Goal: Transaction & Acquisition: Download file/media

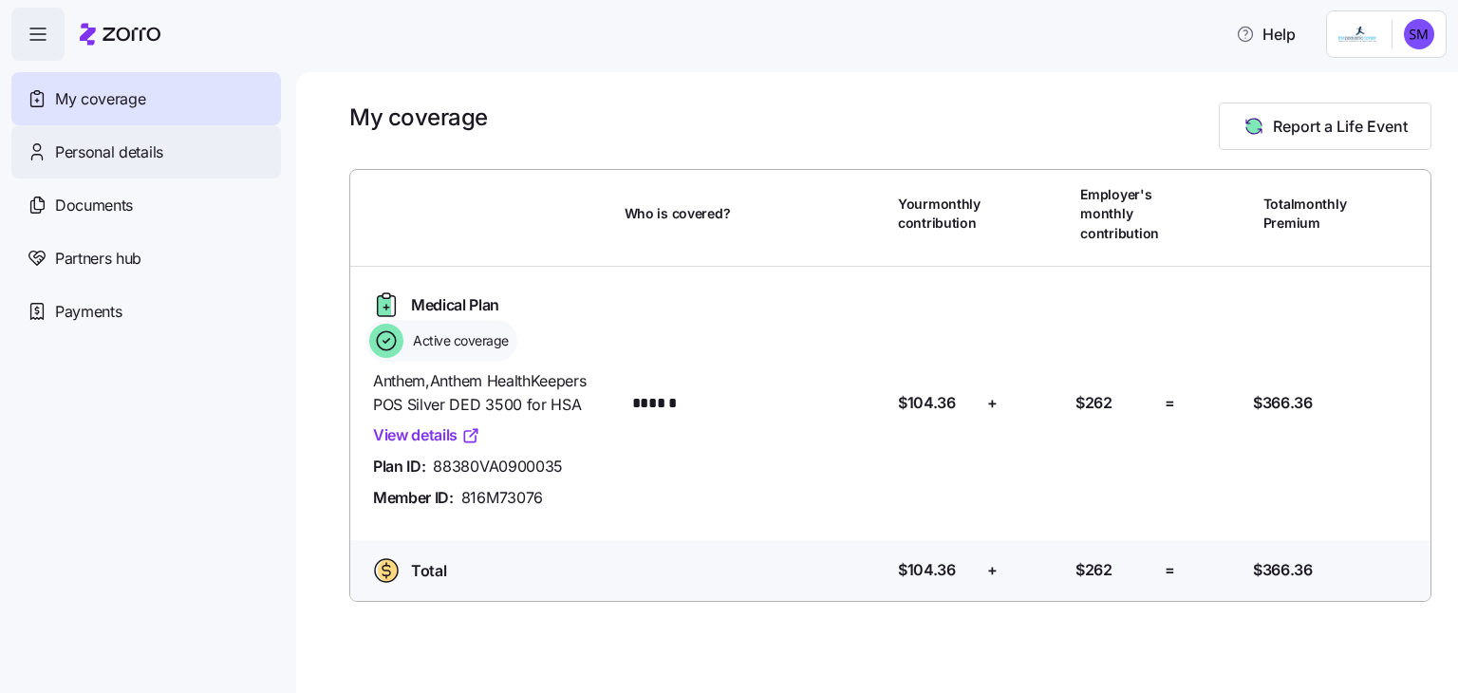
click at [52, 153] on div "Personal details" at bounding box center [146, 151] width 270 height 53
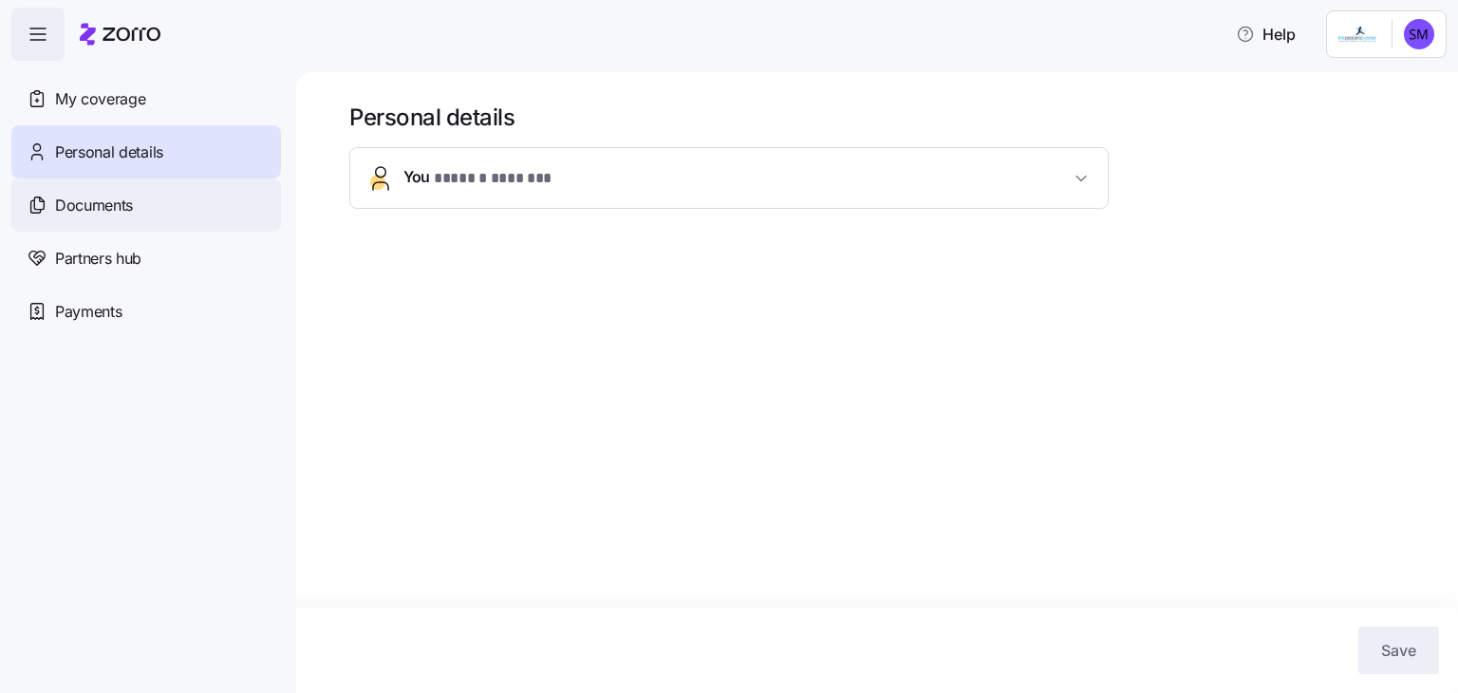
click at [44, 203] on icon at bounding box center [38, 203] width 9 height 12
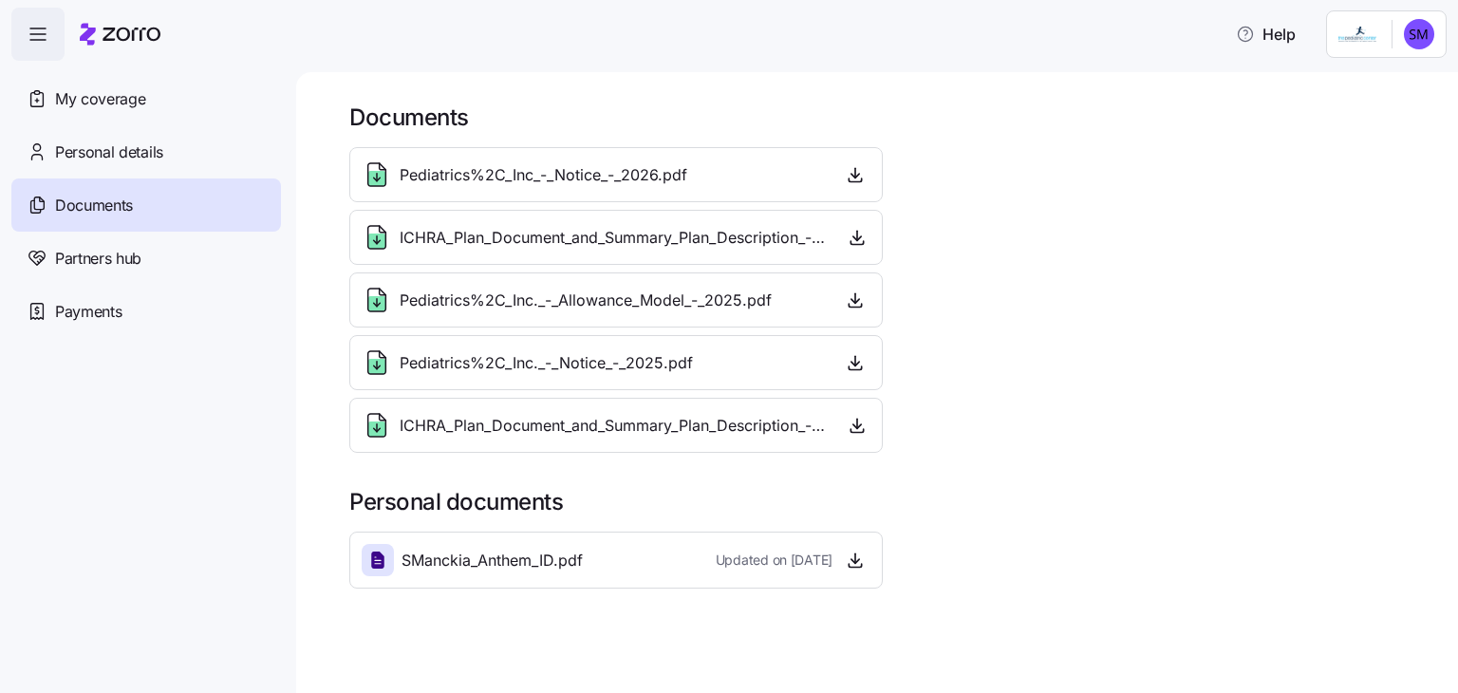
click at [558, 423] on span "ICHRA_Plan_Document_and_Summary_Plan_Description_-_2026.pdf" at bounding box center [614, 426] width 428 height 24
click at [376, 411] on icon at bounding box center [377, 425] width 30 height 30
click at [857, 426] on icon "button" at bounding box center [857, 424] width 0 height 9
click at [480, 560] on span "SManckia_Anthem_ID.pdf" at bounding box center [492, 561] width 181 height 24
click at [857, 567] on icon "button" at bounding box center [855, 560] width 19 height 19
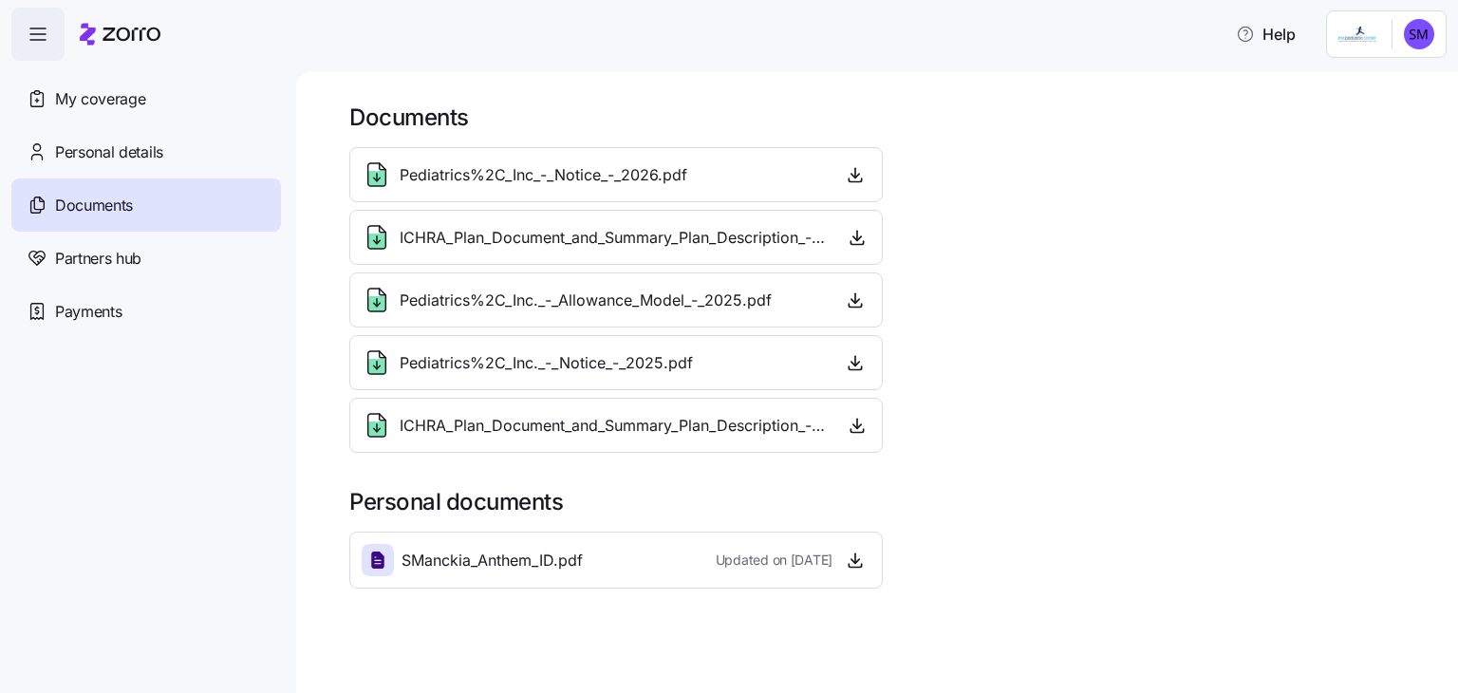
click at [549, 189] on div "Pediatrics%2C_Inc_-_Notice_-_2026.pdf" at bounding box center [525, 174] width 326 height 30
click at [869, 172] on span "button" at bounding box center [855, 174] width 28 height 28
click at [858, 178] on icon "button" at bounding box center [855, 174] width 19 height 19
